Goal: Task Accomplishment & Management: Use online tool/utility

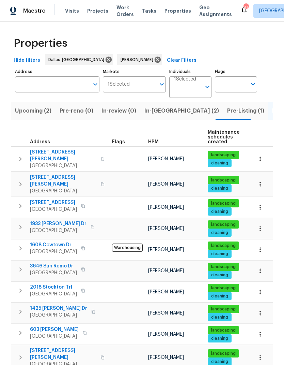
click at [50, 150] on span "1408 Schukar Ct" at bounding box center [63, 156] width 66 height 14
click at [43, 174] on span "4924 Chapman St" at bounding box center [63, 181] width 66 height 14
click at [48, 241] on span "1608 Cowtown Dr" at bounding box center [53, 244] width 47 height 7
click at [60, 262] on span "3646 San Remo Dr" at bounding box center [53, 265] width 47 height 7
click at [19, 180] on icon "button" at bounding box center [20, 184] width 8 height 8
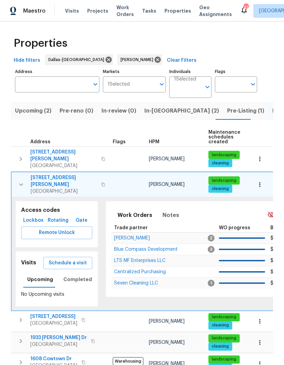
click at [74, 259] on span "Schedule a visit" at bounding box center [68, 263] width 38 height 9
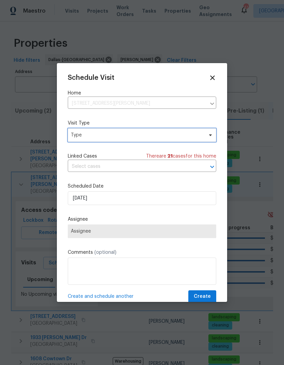
click at [130, 135] on span "Type" at bounding box center [137, 135] width 133 height 7
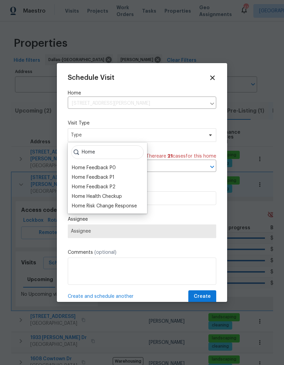
type input "Home"
click at [117, 194] on div "Home Health Checkup" at bounding box center [97, 196] width 50 height 7
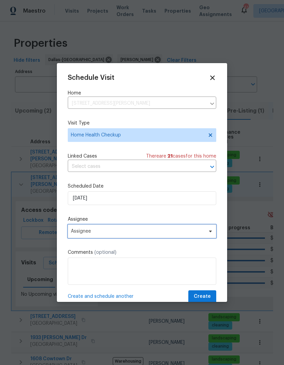
click at [152, 234] on span "Assignee" at bounding box center [138, 230] width 134 height 5
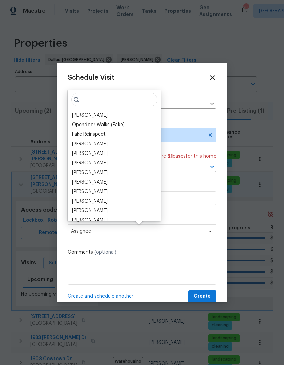
click at [94, 115] on div "[PERSON_NAME]" at bounding box center [90, 115] width 36 height 7
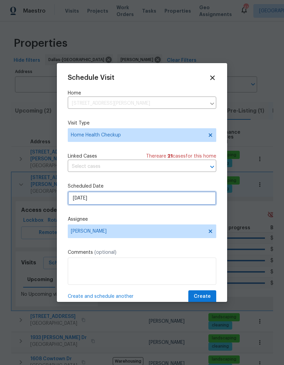
click at [147, 199] on input "8/19/2025" at bounding box center [142, 198] width 149 height 14
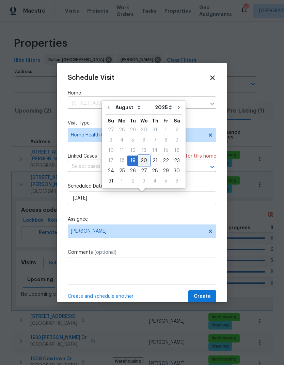
click at [143, 156] on div "20" at bounding box center [143, 161] width 11 height 10
type input "[DATE]"
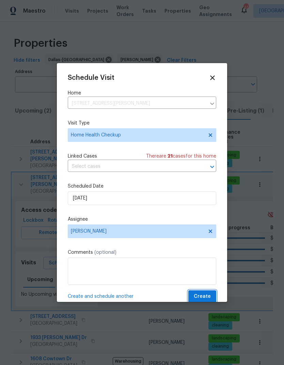
click at [202, 293] on button "Create" at bounding box center [202, 296] width 28 height 13
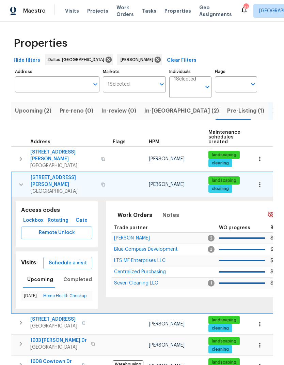
click at [21, 180] on icon "button" at bounding box center [21, 184] width 8 height 8
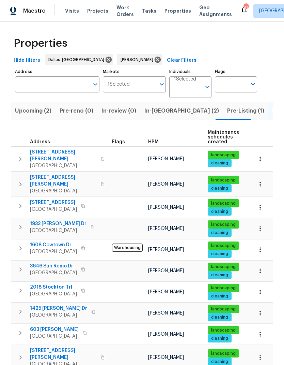
click at [45, 260] on td "3646 San Remo Dr Grand Prairie, TX 75052" at bounding box center [60, 269] width 98 height 18
click at [46, 260] on td "3646 San Remo Dr Grand Prairie, TX 75052" at bounding box center [60, 269] width 98 height 18
click at [51, 262] on span "3646 San Remo Dr" at bounding box center [53, 265] width 47 height 7
click at [47, 283] on span "2018 Stockton Trl" at bounding box center [53, 286] width 47 height 7
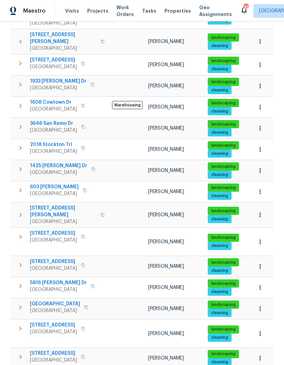
scroll to position [142, 0]
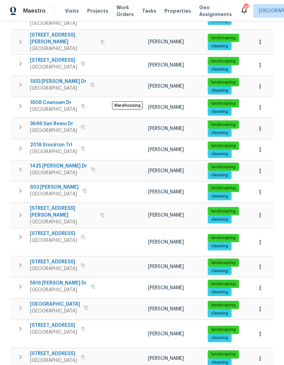
click at [46, 184] on span "603 Jamie Ln" at bounding box center [54, 187] width 49 height 7
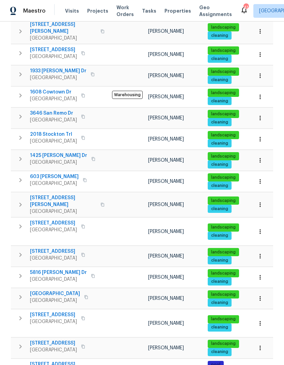
scroll to position [152, 0]
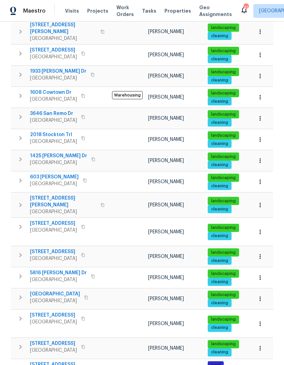
click at [46, 290] on span "1021 Villa Dr" at bounding box center [55, 293] width 50 height 7
click at [41, 361] on span "7217 Nosilla St" at bounding box center [53, 364] width 47 height 7
click at [41, 340] on span "925 Old Mill Cir" at bounding box center [53, 343] width 47 height 7
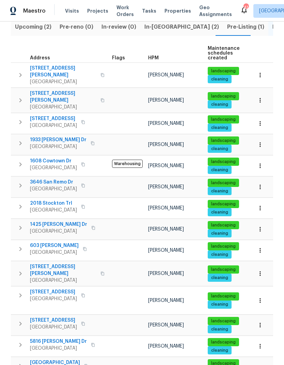
scroll to position [123, 0]
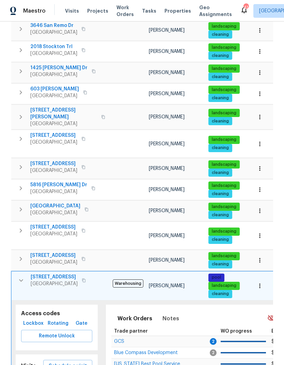
scroll to position [254, 0]
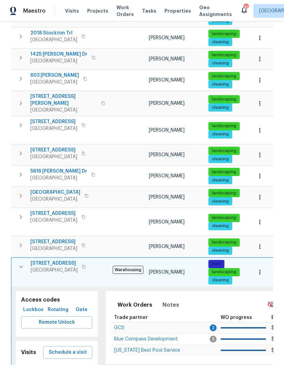
click at [77, 348] on span "Schedule a visit" at bounding box center [68, 352] width 38 height 9
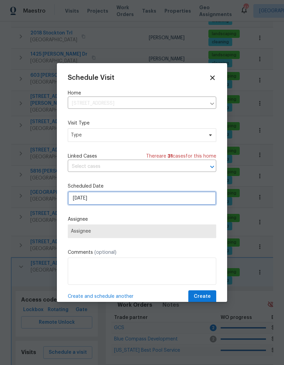
click at [126, 195] on input "8/19/2025" at bounding box center [142, 198] width 149 height 14
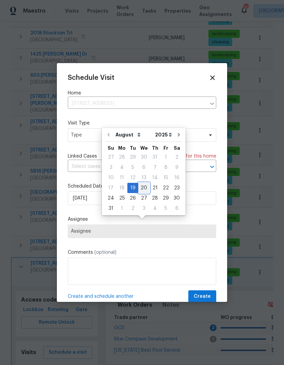
click at [147, 183] on div "20" at bounding box center [143, 188] width 11 height 10
type input "[DATE]"
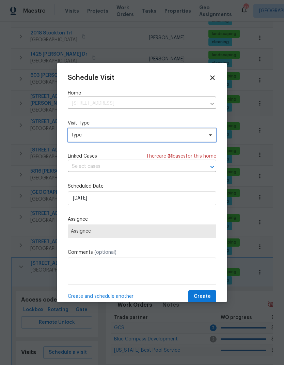
click at [129, 134] on span "Type" at bounding box center [137, 135] width 133 height 7
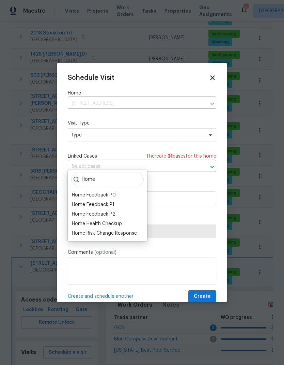
type input "Home"
click at [119, 220] on div "Home Health Checkup" at bounding box center [97, 223] width 50 height 7
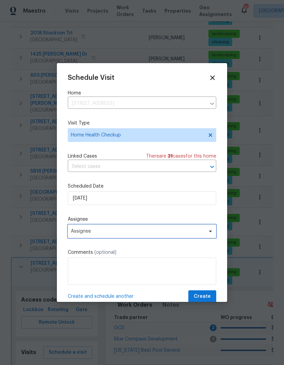
click at [136, 234] on span "Assignee" at bounding box center [138, 230] width 134 height 5
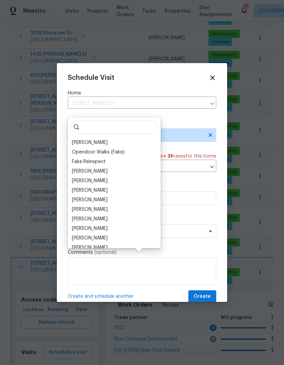
click at [92, 139] on div "[PERSON_NAME]" at bounding box center [90, 142] width 36 height 7
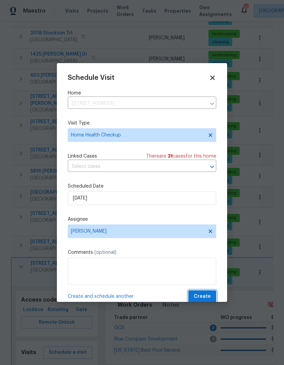
click at [202, 295] on span "Create" at bounding box center [202, 296] width 17 height 9
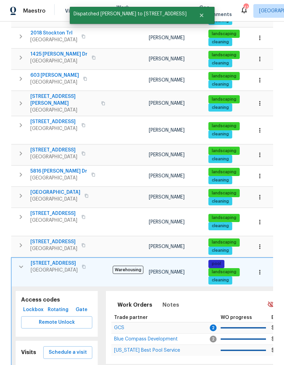
click at [21, 262] on icon "button" at bounding box center [21, 266] width 8 height 8
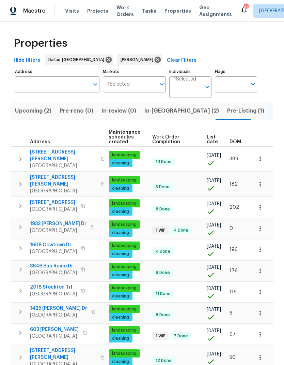
scroll to position [0, 99]
click at [237, 139] on span "DOM" at bounding box center [236, 141] width 12 height 5
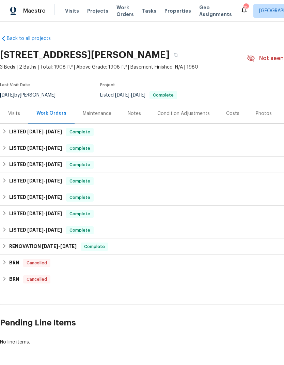
click at [16, 112] on div "Visits" at bounding box center [14, 113] width 12 height 7
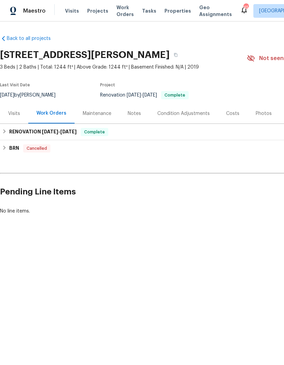
click at [10, 111] on div "Visits" at bounding box center [14, 113] width 12 height 7
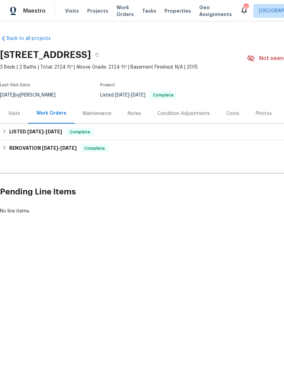
click at [18, 112] on div "Visits" at bounding box center [14, 113] width 12 height 7
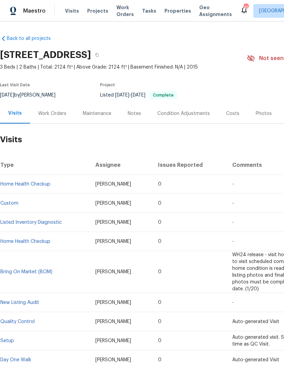
click at [35, 182] on link "Home Health Checkup" at bounding box center [25, 184] width 50 height 5
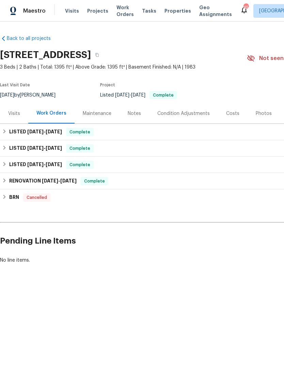
click at [17, 111] on div "Visits" at bounding box center [14, 113] width 12 height 7
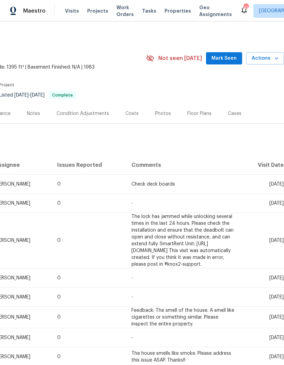
scroll to position [0, 101]
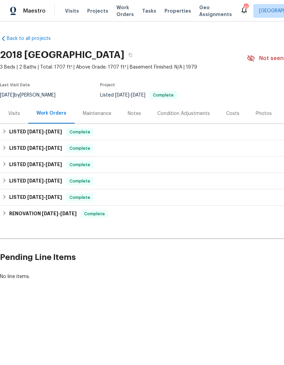
click at [10, 111] on div "Visits" at bounding box center [14, 113] width 12 height 7
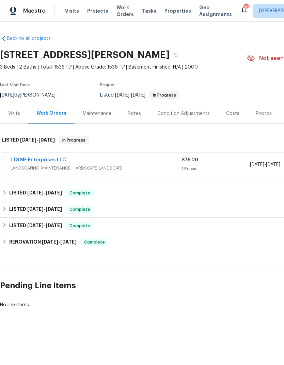
click at [14, 113] on div "Visits" at bounding box center [14, 113] width 12 height 7
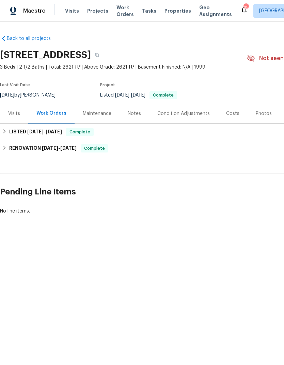
click at [17, 113] on div "Visits" at bounding box center [14, 113] width 12 height 7
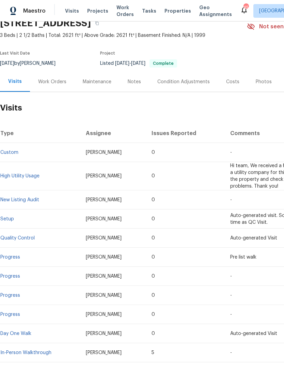
scroll to position [33, 0]
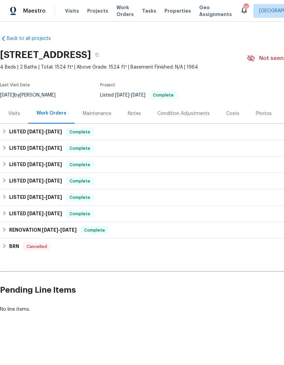
click at [10, 115] on div "Visits" at bounding box center [14, 113] width 12 height 7
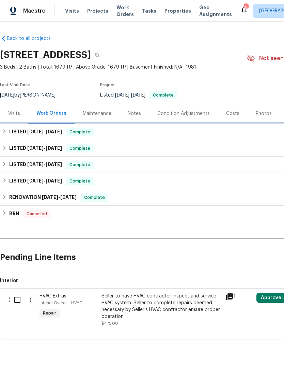
click at [147, 124] on div "LISTED 6/4/25 - 6/6/25 Complete" at bounding box center [192, 132] width 385 height 16
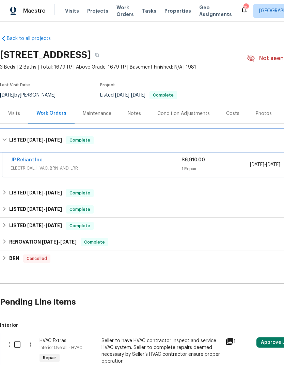
click at [203, 139] on div "LISTED 6/4/25 - 6/6/25 Complete" at bounding box center [192, 140] width 381 height 8
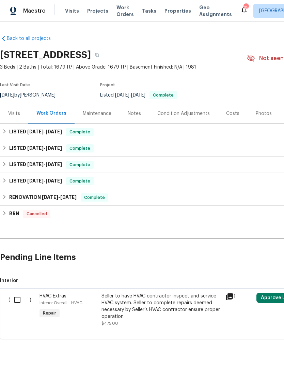
click at [18, 298] on input "checkbox" at bounding box center [19, 299] width 19 height 14
checkbox input "true"
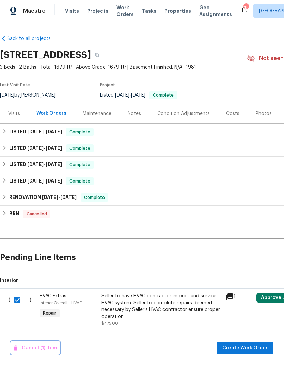
click at [35, 346] on span "Cancel (1) Item" at bounding box center [35, 347] width 43 height 9
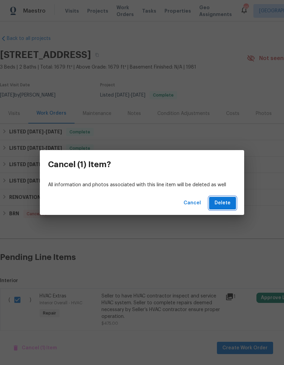
click at [226, 199] on span "Delete" at bounding box center [223, 203] width 16 height 9
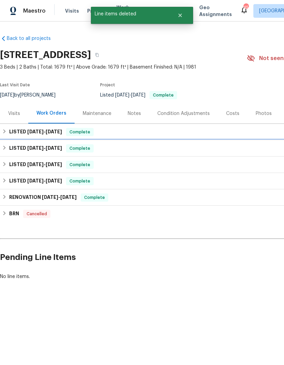
click at [46, 150] on span "4/16/25 - 4/23/25" at bounding box center [44, 147] width 35 height 5
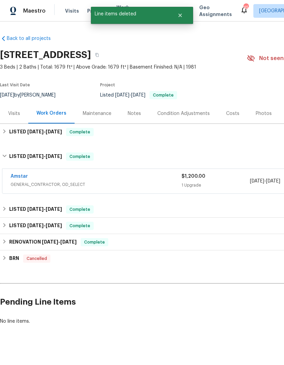
click at [17, 114] on div "Visits" at bounding box center [14, 113] width 12 height 7
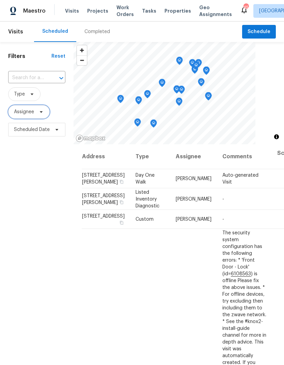
click at [47, 112] on span "Assignee" at bounding box center [29, 112] width 42 height 14
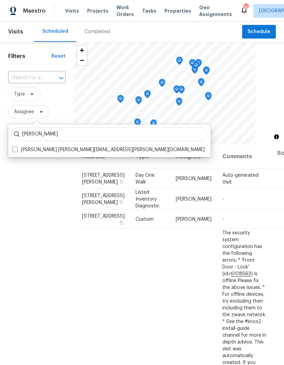
type input "[PERSON_NAME]"
click at [18, 149] on label "[PERSON_NAME] [PERSON_NAME][EMAIL_ADDRESS][PERSON_NAME][DOMAIN_NAME]" at bounding box center [108, 149] width 192 height 7
click at [17, 149] on input "[PERSON_NAME] [PERSON_NAME][EMAIL_ADDRESS][PERSON_NAME][DOMAIN_NAME]" at bounding box center [14, 148] width 4 height 4
checkbox input "true"
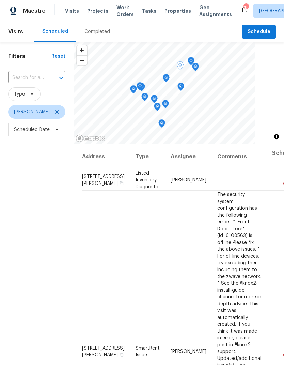
click at [0, 0] on icon at bounding box center [0, 0] width 0 height 0
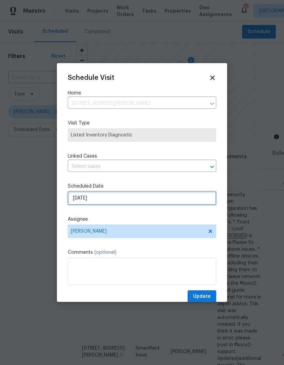
click at [155, 201] on input "[DATE]" at bounding box center [142, 198] width 149 height 14
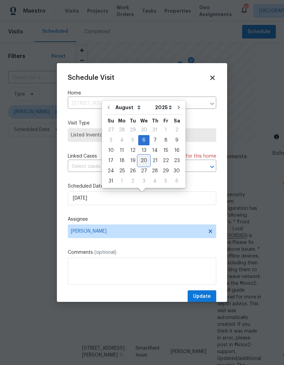
click at [142, 161] on div "20" at bounding box center [143, 161] width 11 height 10
type input "[DATE]"
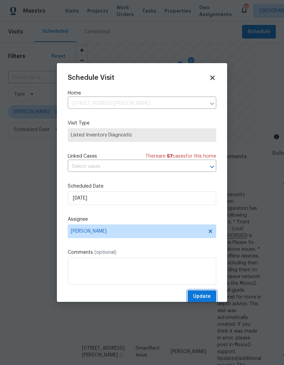
click at [205, 293] on button "Update" at bounding box center [202, 296] width 29 height 13
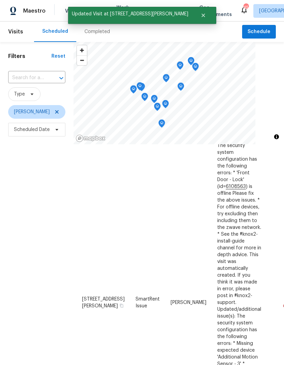
scroll to position [42, 0]
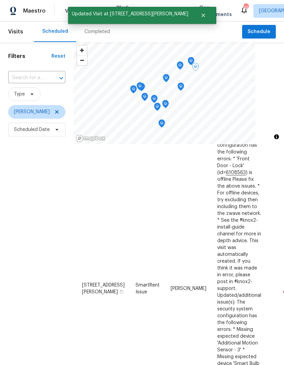
click at [0, 0] on icon at bounding box center [0, 0] width 0 height 0
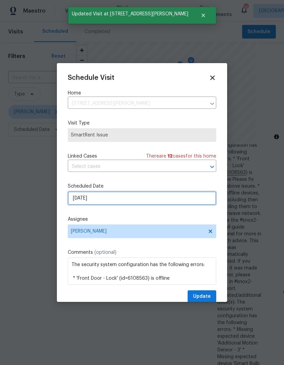
click at [142, 200] on input "[DATE]" at bounding box center [142, 198] width 149 height 14
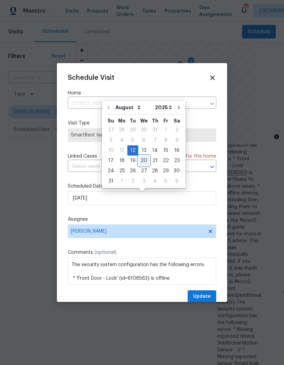
click at [145, 161] on div "20" at bounding box center [143, 161] width 11 height 10
type input "[DATE]"
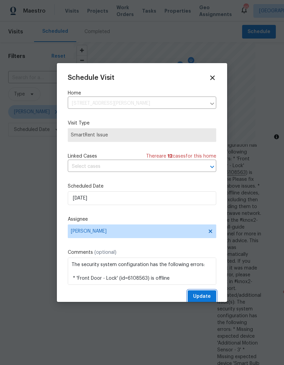
click at [203, 297] on span "Update" at bounding box center [202, 296] width 18 height 9
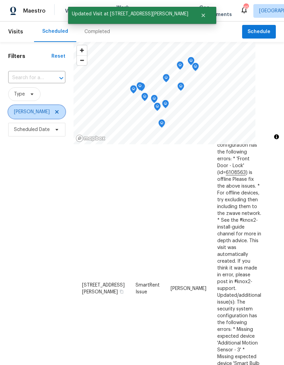
click at [57, 112] on icon at bounding box center [56, 111] width 3 height 3
